Goal: Information Seeking & Learning: Learn about a topic

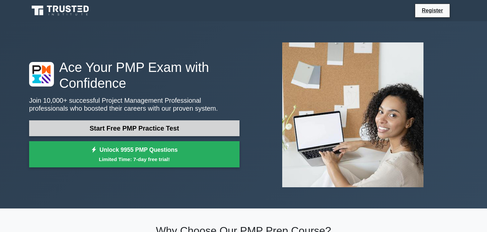
click at [187, 130] on link "Start Free PMP Practice Test" at bounding box center [134, 128] width 210 height 16
